Goal: Book appointment/travel/reservation

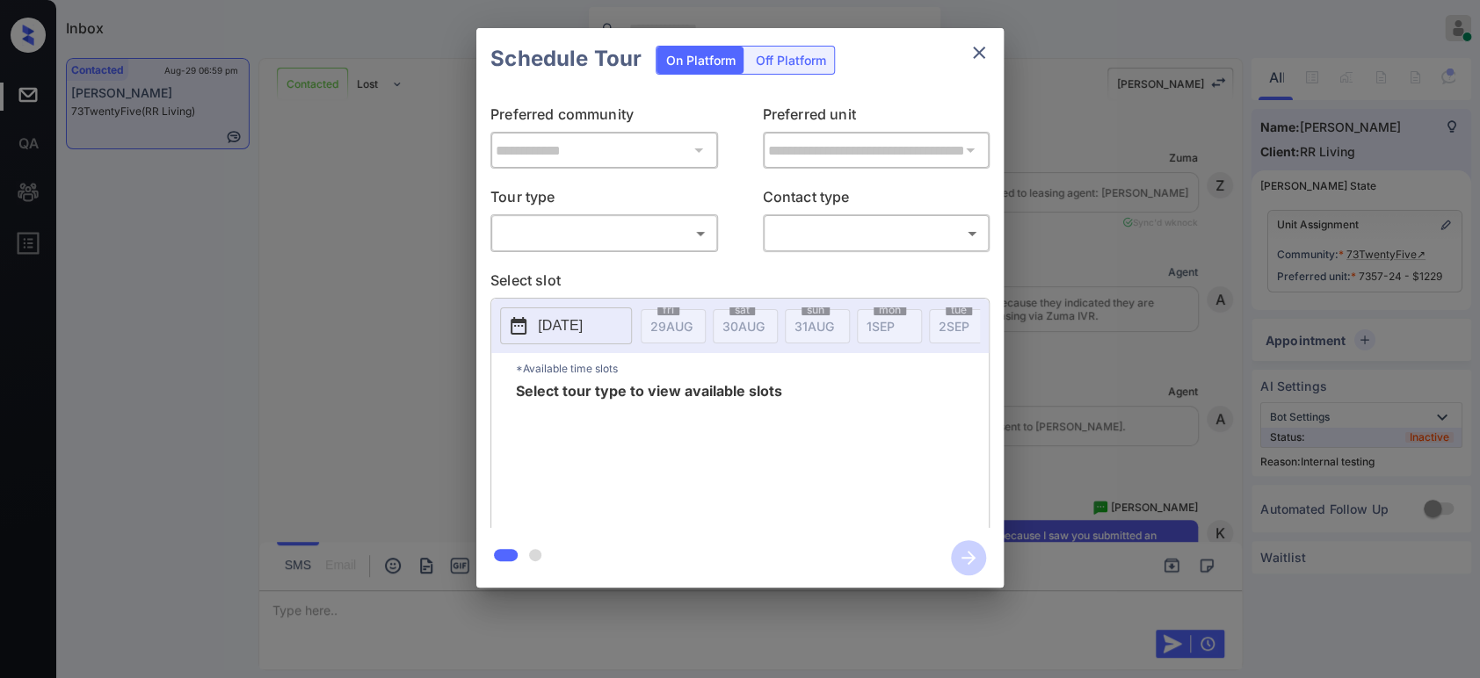
scroll to position [15155, 0]
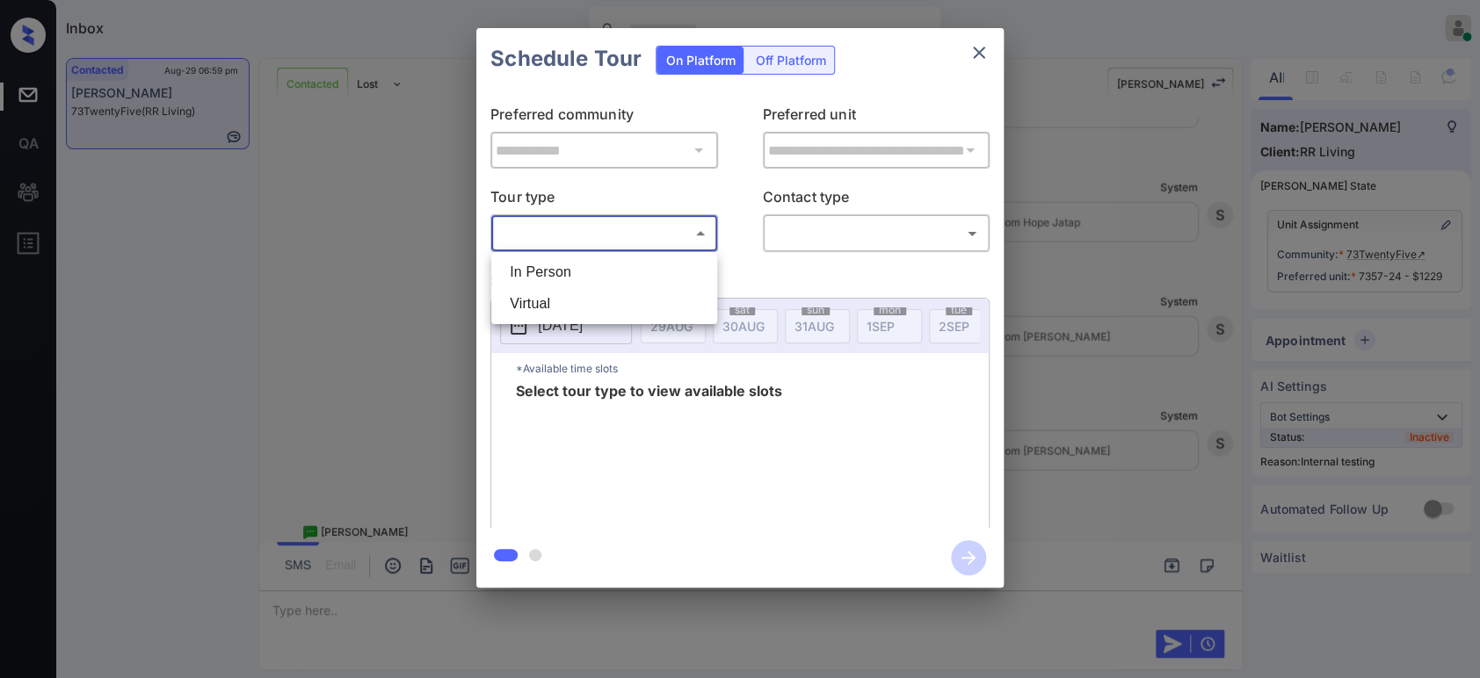
drag, startPoint x: 0, startPoint y: 0, endPoint x: 591, endPoint y: 275, distance: 651.5
click at [591, 275] on body "Inbox Hope Jatap Online Set yourself offline Set yourself on break Profile Swit…" at bounding box center [740, 339] width 1480 height 678
click at [591, 275] on li "In Person" at bounding box center [604, 273] width 217 height 32
type input "********"
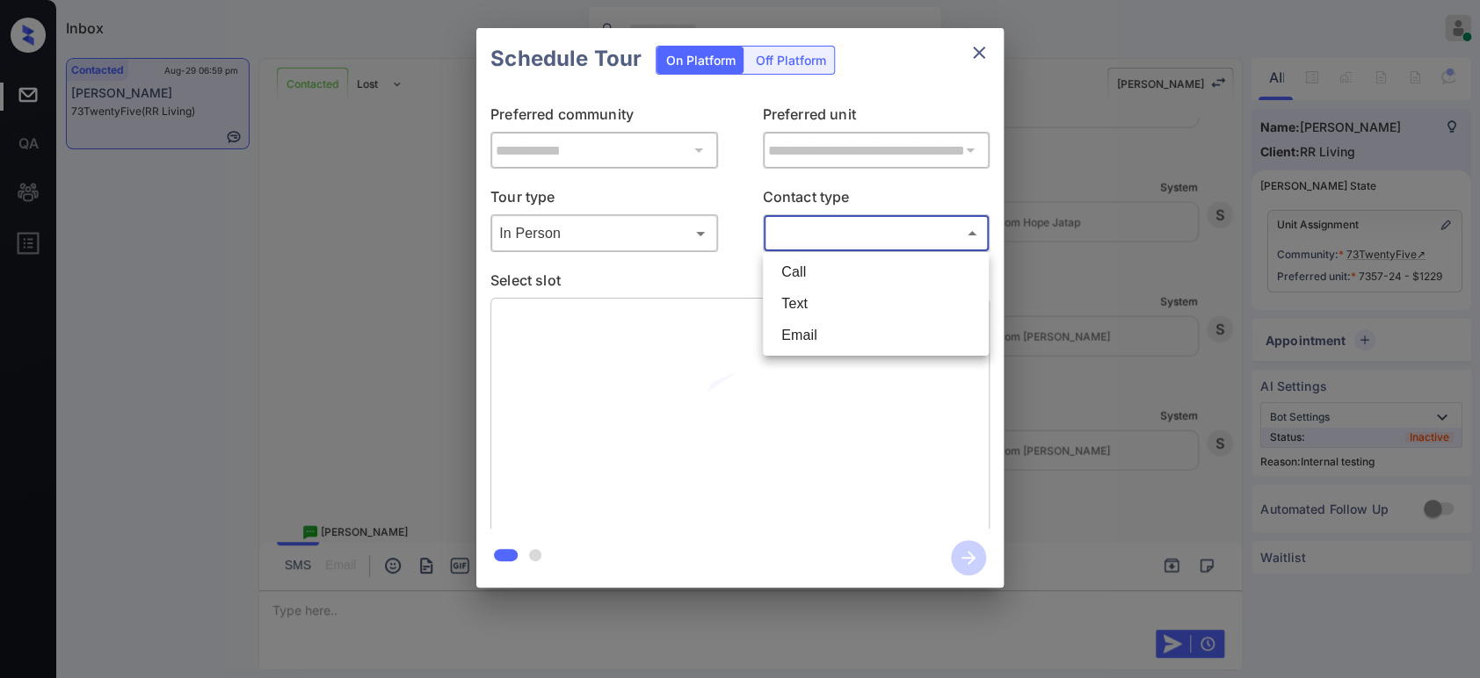
drag, startPoint x: 838, startPoint y: 241, endPoint x: 805, endPoint y: 322, distance: 87.1
click at [805, 322] on body "Inbox Hope Jatap Online Set yourself offline Set yourself on break Profile Swit…" at bounding box center [740, 339] width 1480 height 678
click at [817, 310] on li "Text" at bounding box center [875, 304] width 217 height 32
type input "****"
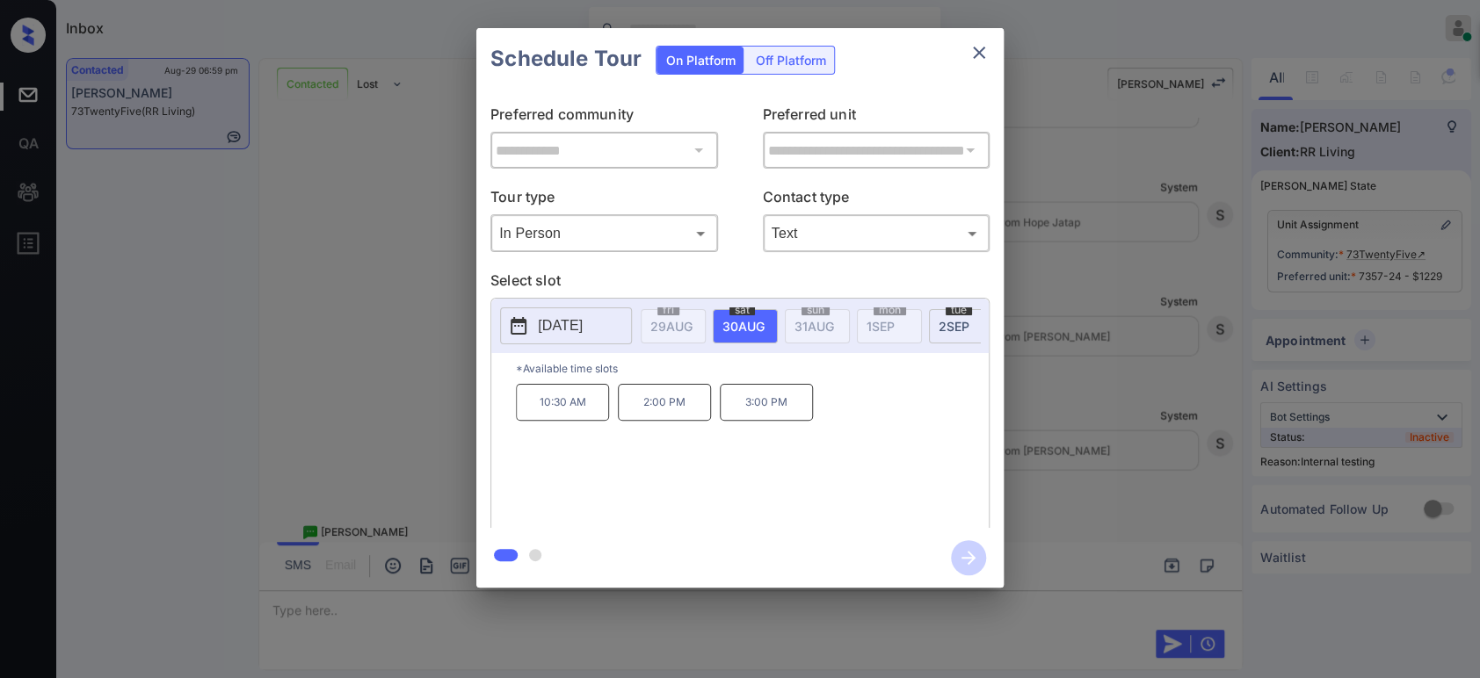
click at [557, 412] on p "10:30 AM" at bounding box center [562, 402] width 93 height 37
click at [977, 568] on icon "button" at bounding box center [968, 557] width 35 height 35
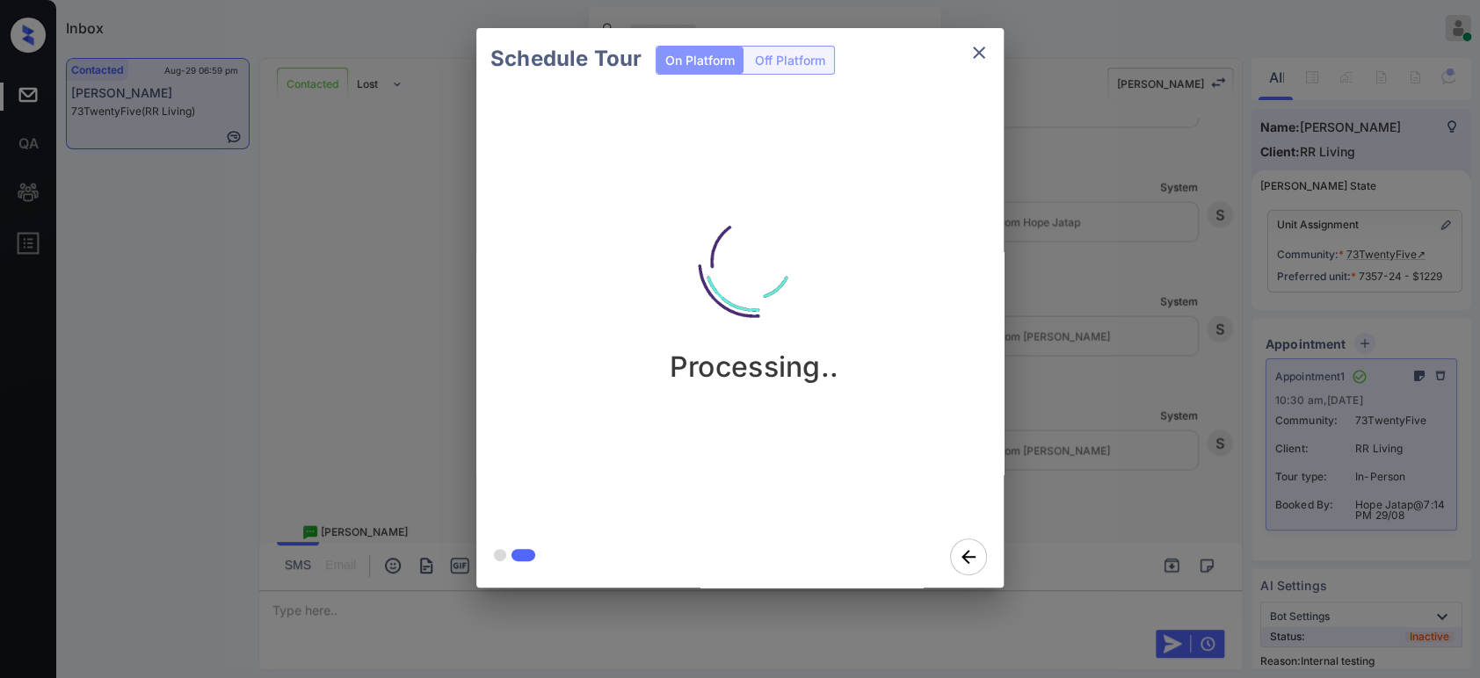
click at [1195, 463] on div "Schedule Tour On Platform Off Platform Processing.." at bounding box center [740, 308] width 1480 height 616
